Goal: Task Accomplishment & Management: Use online tool/utility

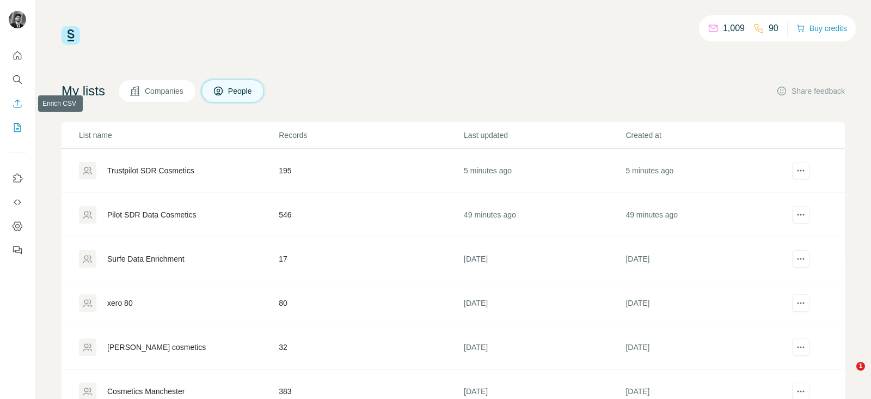
click at [17, 108] on icon "Enrich CSV" at bounding box center [17, 103] width 11 height 11
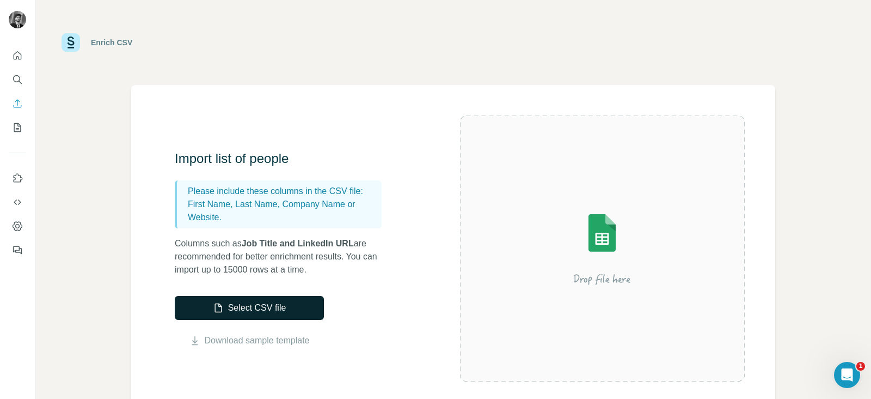
click at [242, 303] on button "Select CSV file" at bounding box center [249, 308] width 149 height 24
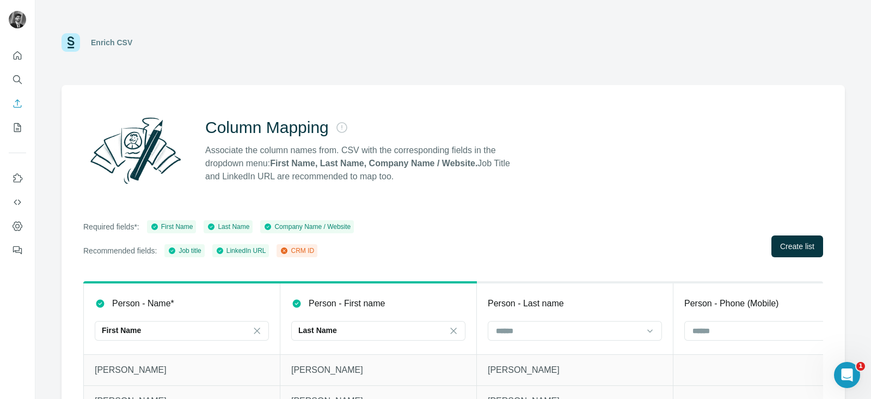
scroll to position [78, 0]
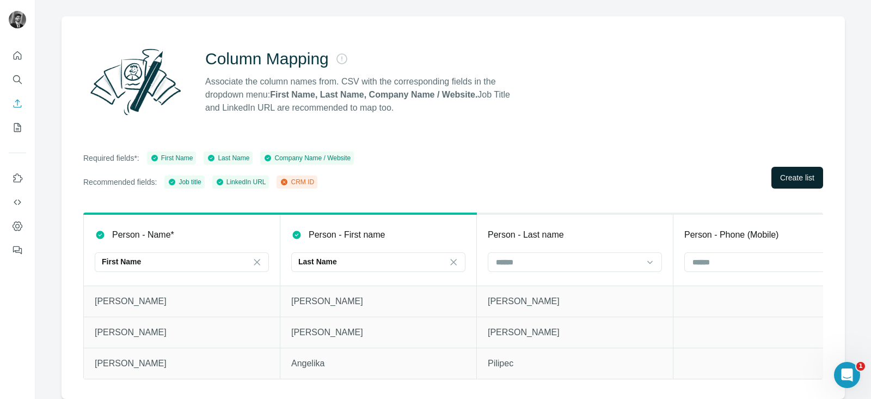
click at [780, 172] on span "Create list" at bounding box center [797, 177] width 34 height 11
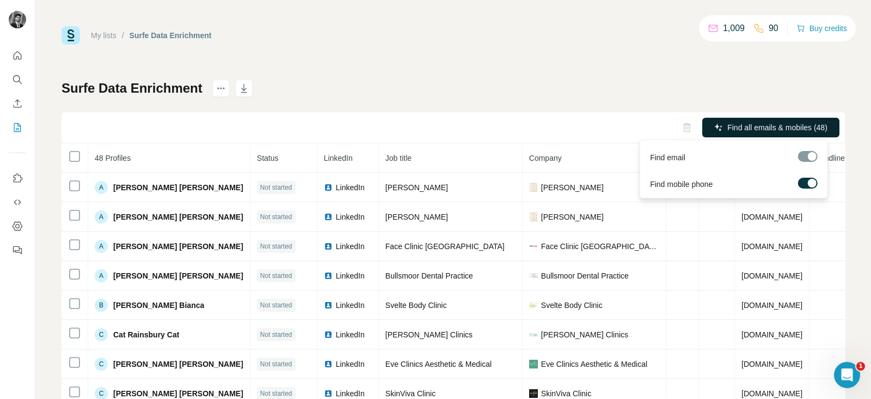
click at [750, 122] on span "Find all emails & mobiles (48)" at bounding box center [777, 127] width 100 height 11
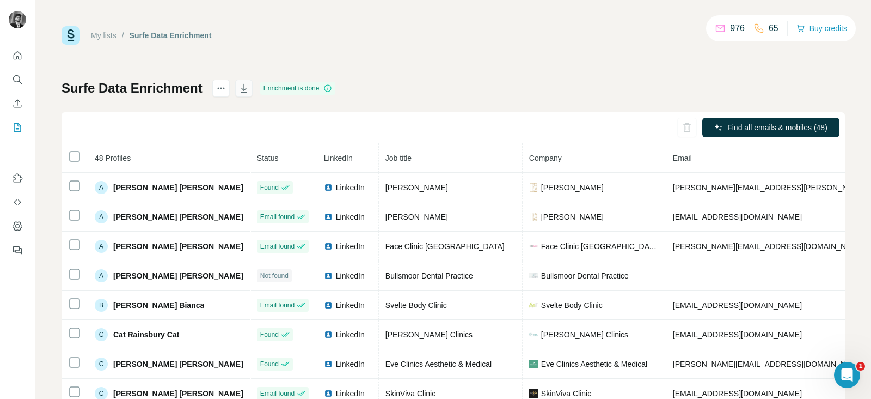
click at [242, 84] on icon "button" at bounding box center [243, 88] width 11 height 11
